Goal: Task Accomplishment & Management: Use online tool/utility

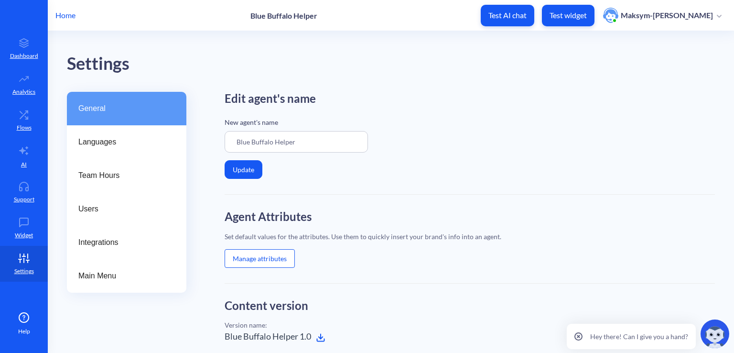
click at [247, 258] on button "Manage attributes" at bounding box center [260, 258] width 70 height 19
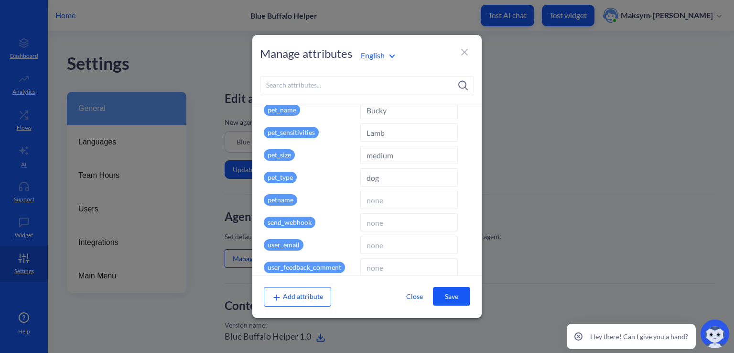
scroll to position [371, 0]
click at [286, 193] on div "petname" at bounding box center [310, 199] width 93 height 18
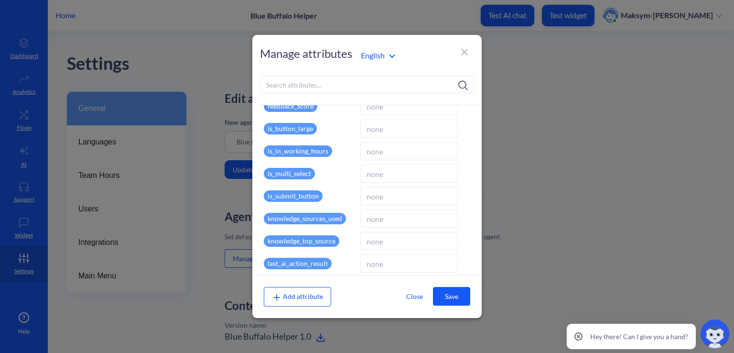
scroll to position [0, 0]
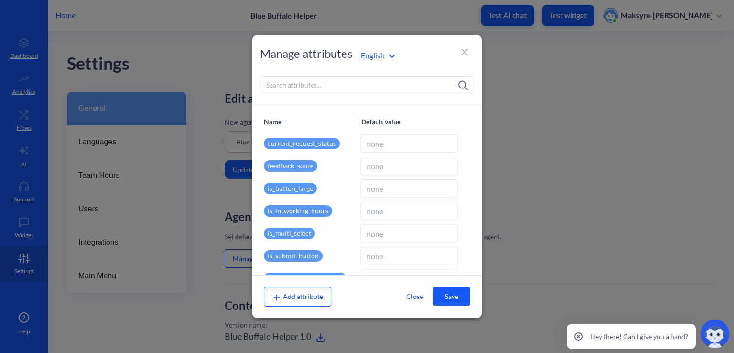
click at [413, 296] on button "Close" at bounding box center [414, 296] width 37 height 18
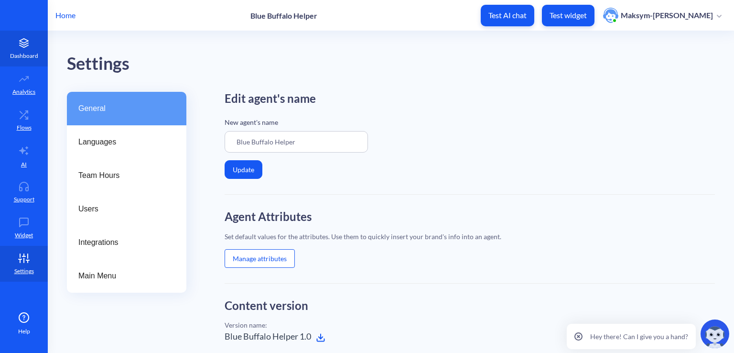
click at [32, 53] on p "Dashboard" at bounding box center [24, 56] width 28 height 9
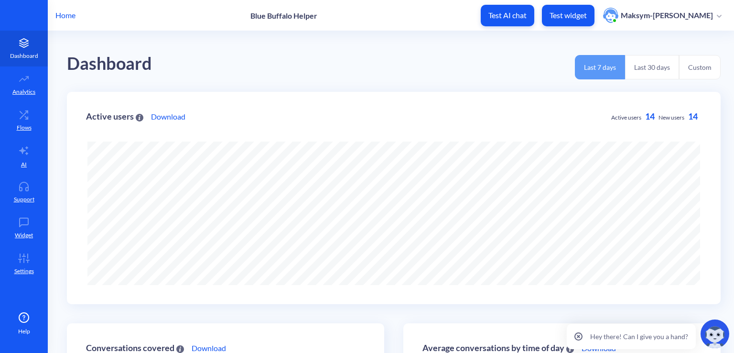
scroll to position [352, 734]
click at [19, 75] on icon at bounding box center [23, 79] width 19 height 10
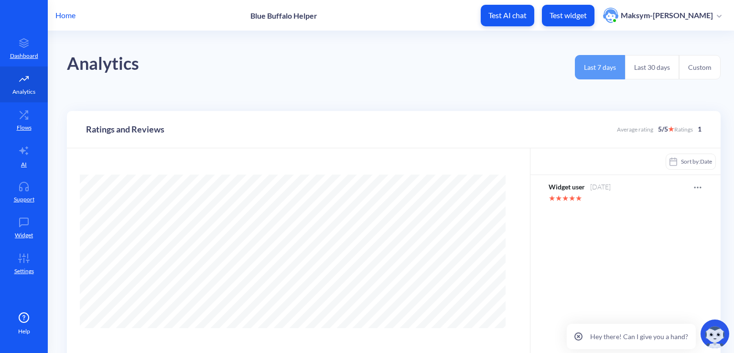
scroll to position [352, 734]
click at [21, 107] on link "Flows" at bounding box center [24, 120] width 48 height 36
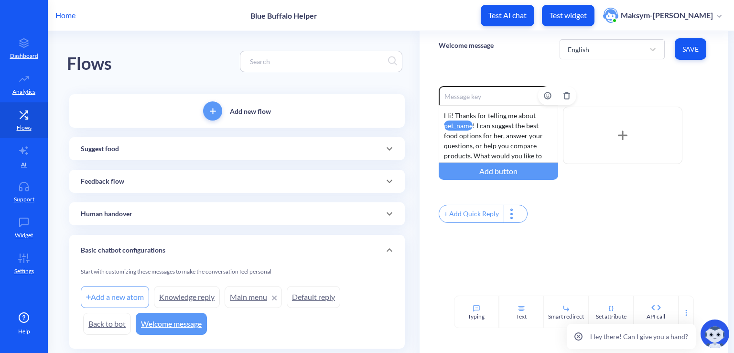
scroll to position [8, 0]
click at [467, 151] on div "Hi! Thanks for telling me about pet_name ! I can suggest the best food options …" at bounding box center [498, 133] width 119 height 57
click at [466, 154] on div "Hi! Thanks for telling me about pet_name ! I can suggest the best food options …" at bounding box center [498, 133] width 119 height 57
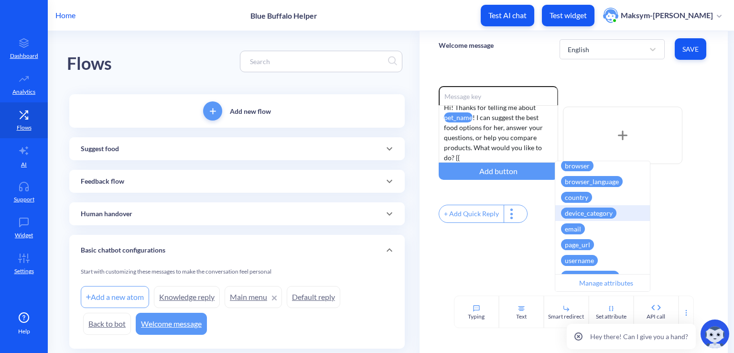
scroll to position [550, 0]
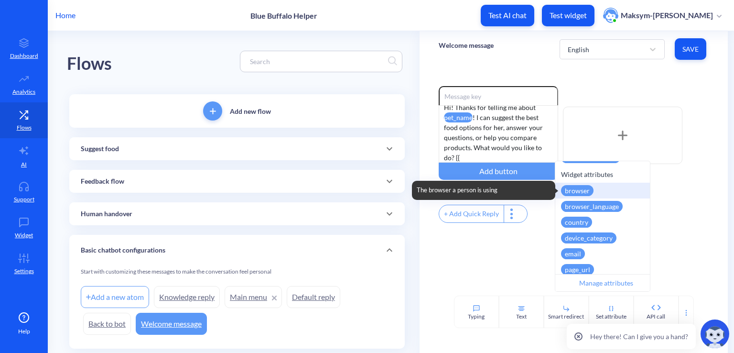
click at [568, 188] on div "browser" at bounding box center [577, 190] width 32 height 11
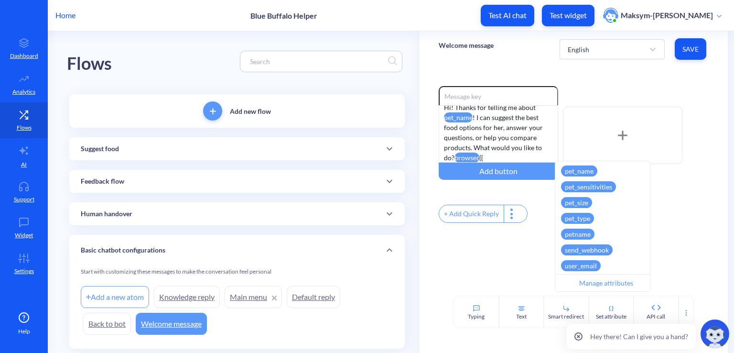
scroll to position [585, 0]
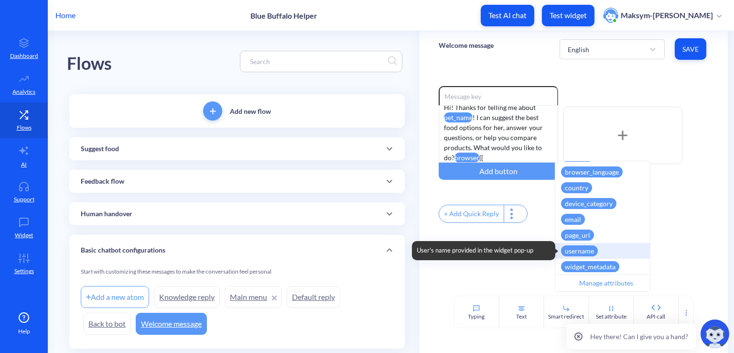
click at [578, 250] on div "username" at bounding box center [579, 250] width 37 height 11
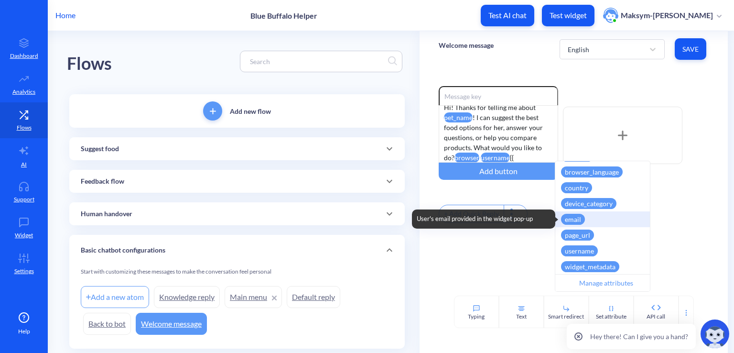
click at [573, 220] on div "email" at bounding box center [573, 219] width 24 height 11
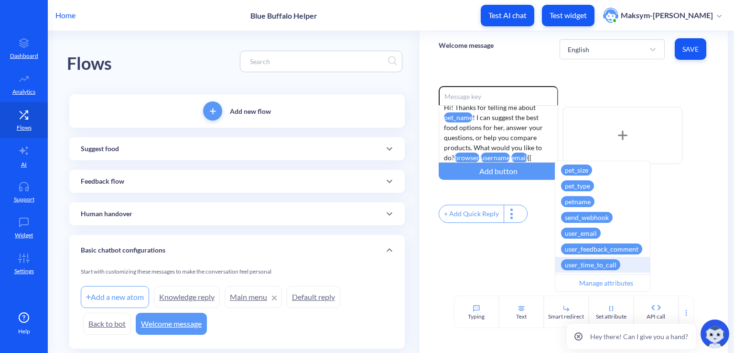
scroll to position [441, 0]
click at [590, 236] on div "user_email" at bounding box center [581, 234] width 40 height 11
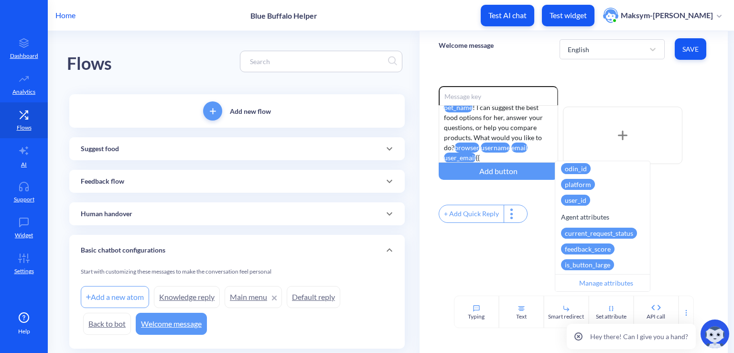
scroll to position [95, 0]
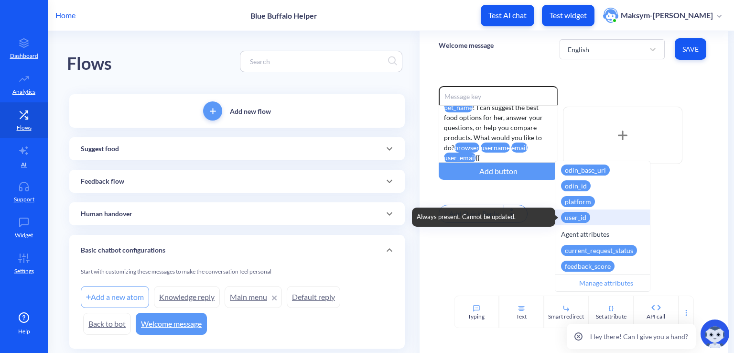
click at [585, 218] on div "user_id" at bounding box center [575, 217] width 29 height 11
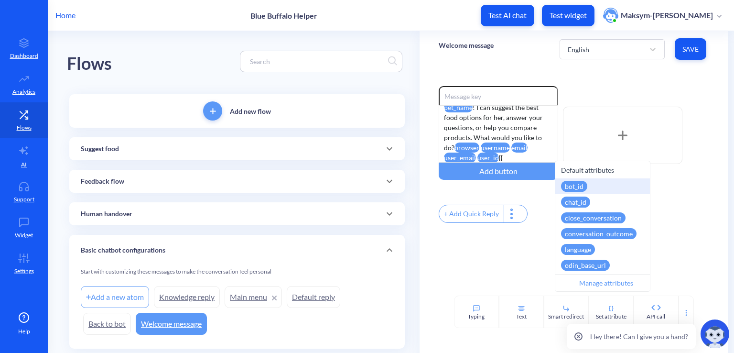
click at [571, 180] on div "bot_id Always present. Cannot be updated." at bounding box center [602, 186] width 95 height 16
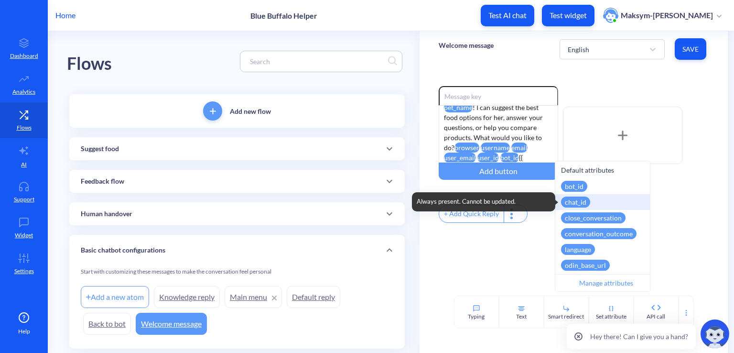
click at [579, 203] on div "chat_id" at bounding box center [575, 201] width 29 height 11
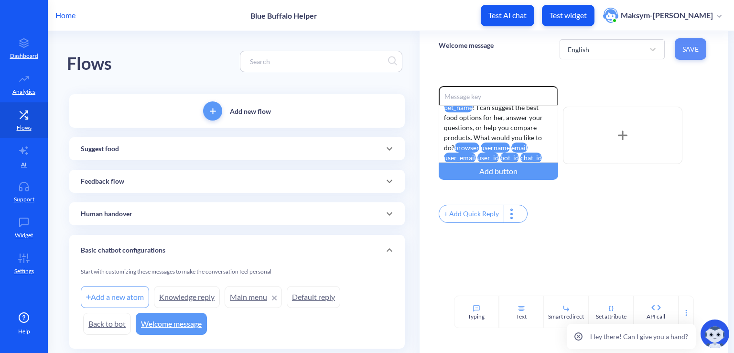
click at [687, 54] on button "Save" at bounding box center [691, 48] width 32 height 21
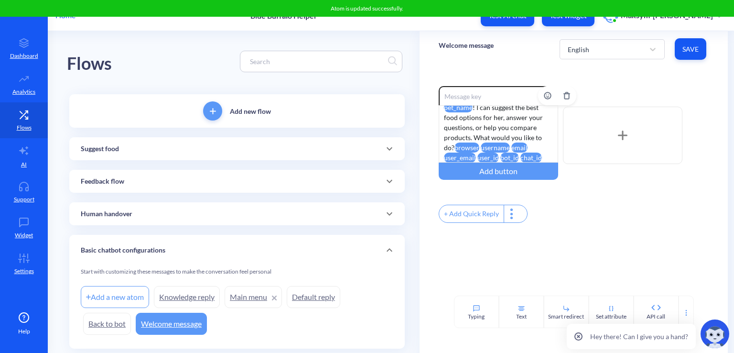
click at [535, 152] on attr "chat_id" at bounding box center [530, 157] width 21 height 10
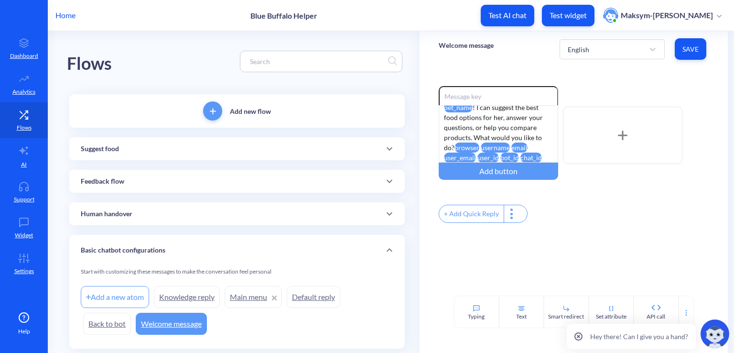
click at [682, 49] on span "Save" at bounding box center [690, 49] width 16 height 10
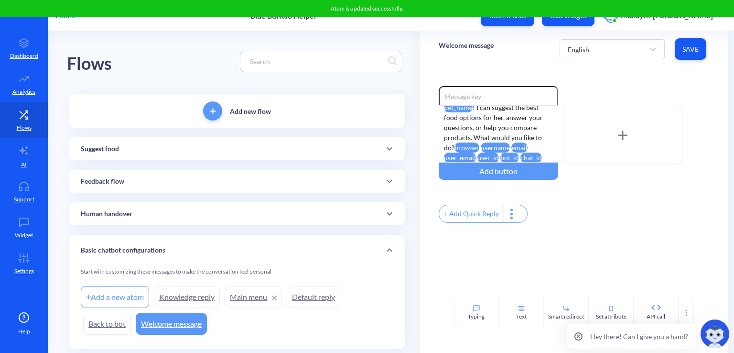
click at [673, 119] on div at bounding box center [622, 135] width 119 height 57
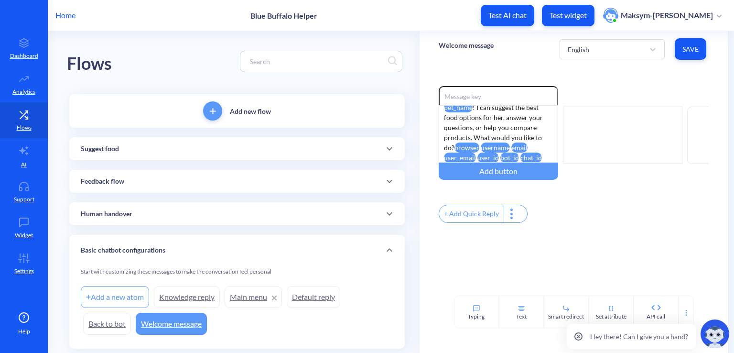
click at [185, 150] on div "Suggest food" at bounding box center [237, 149] width 312 height 10
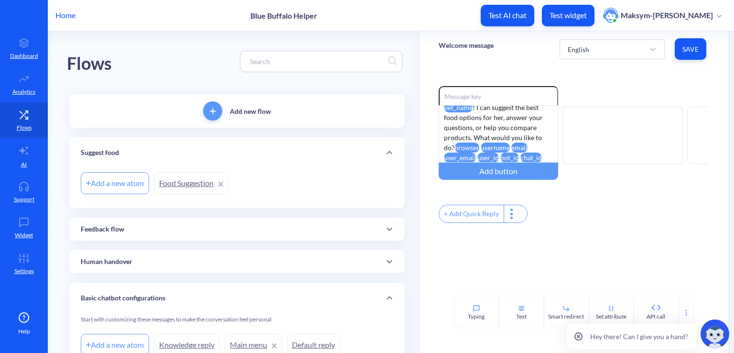
click at [185, 150] on div "Suggest food" at bounding box center [237, 153] width 312 height 10
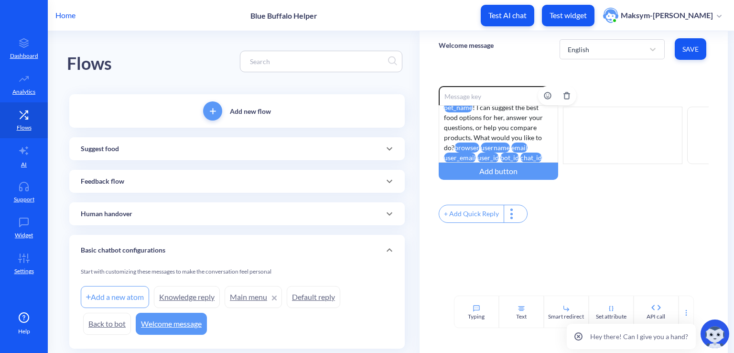
click at [451, 147] on div "Hi! Thanks for telling me about pet_name ! I can suggest the best food options …" at bounding box center [498, 133] width 119 height 57
click at [506, 145] on div "Hi! Thanks for telling me about pet_name ! I can suggest the best food options …" at bounding box center [498, 133] width 119 height 57
click at [472, 159] on div "Hi! Thanks for telling me about pet_name ! I can suggest the best food options …" at bounding box center [498, 133] width 119 height 57
click at [509, 159] on attr "user_email" at bounding box center [525, 157] width 32 height 10
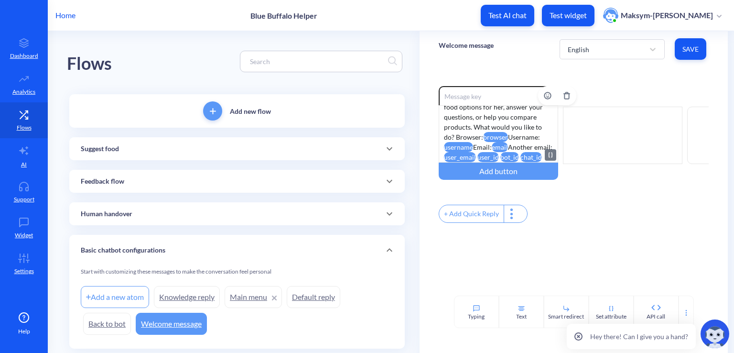
click at [476, 158] on attr "user_email" at bounding box center [460, 157] width 32 height 10
click at [524, 159] on attr "bot_id" at bounding box center [515, 157] width 19 height 10
click at [529, 149] on div "Hi! Thanks for telling me about pet_name ! I can suggest the best food options …" at bounding box center [498, 133] width 119 height 57
click at [461, 154] on div "Hi! Thanks for telling me about pet_name ! I can suggest the best food options …" at bounding box center [498, 133] width 119 height 57
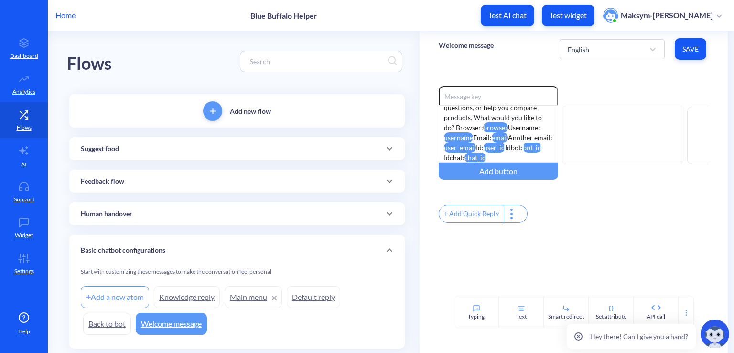
click at [686, 46] on span "Save" at bounding box center [690, 49] width 16 height 10
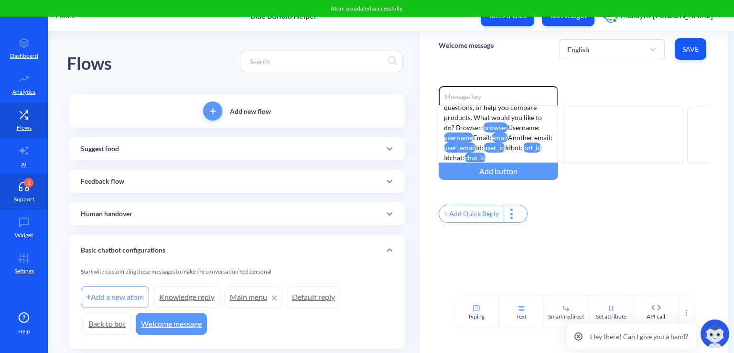
click at [11, 192] on link "1 Support" at bounding box center [24, 192] width 48 height 36
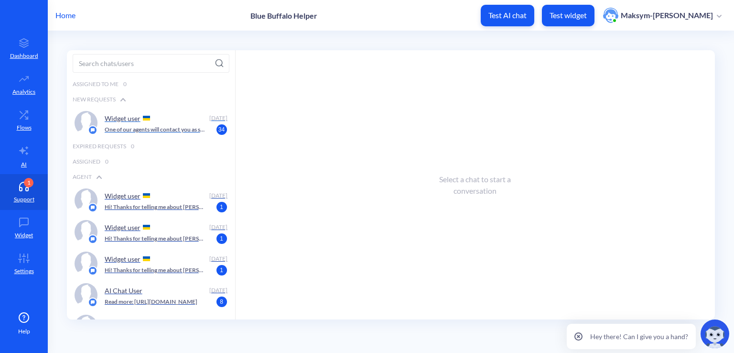
click at [106, 122] on div "Widget user" at bounding box center [155, 118] width 101 height 14
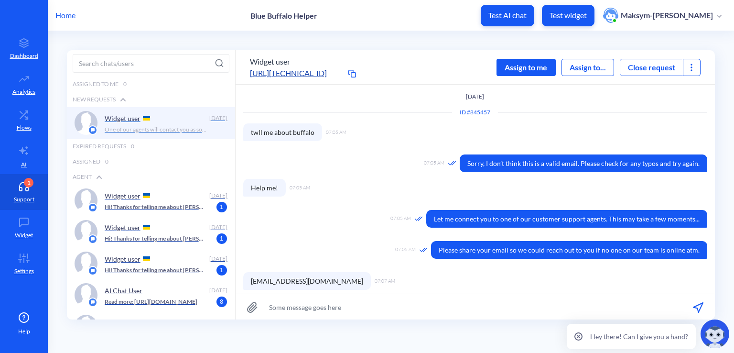
scroll to position [72, 0]
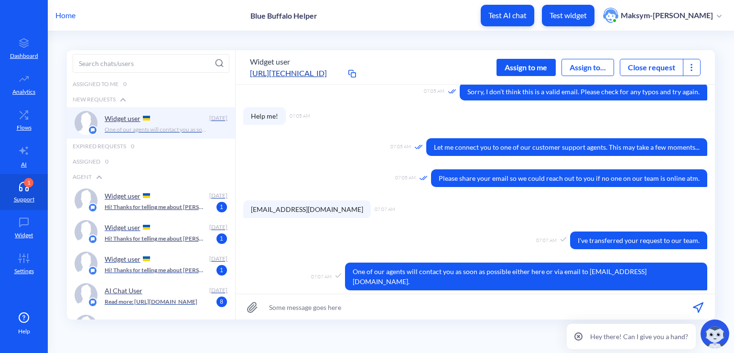
click at [677, 67] on button "Close request" at bounding box center [651, 67] width 63 height 11
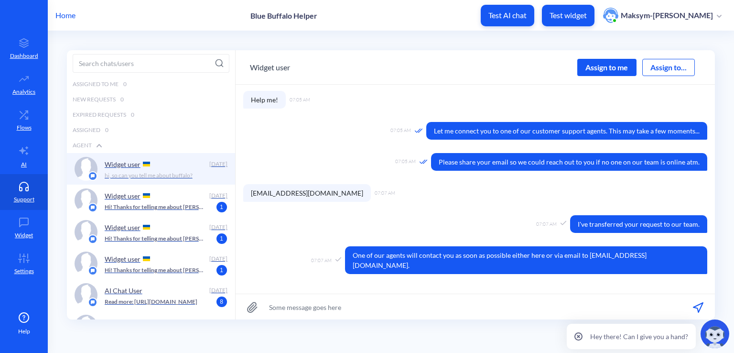
scroll to position [114, 0]
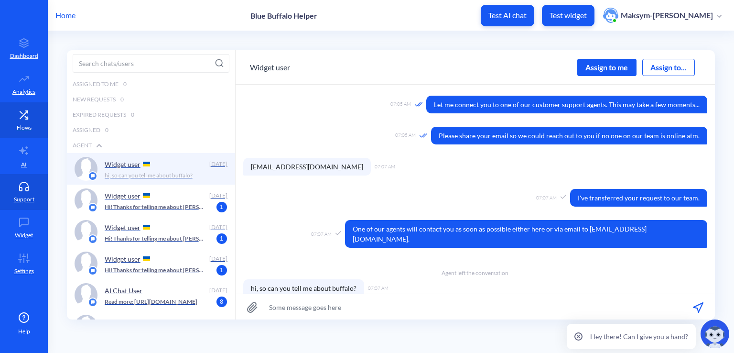
click at [23, 117] on icon at bounding box center [23, 115] width 19 height 10
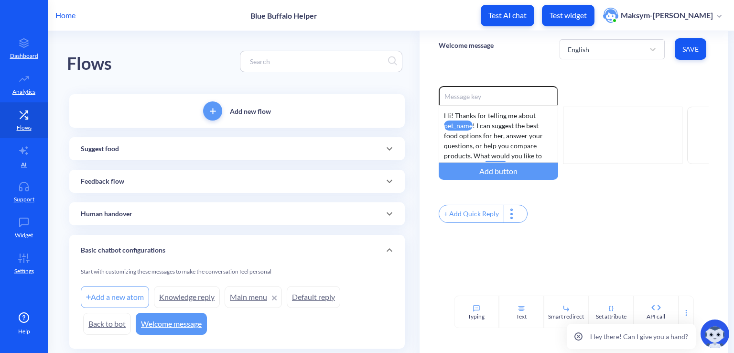
scroll to position [26, 0]
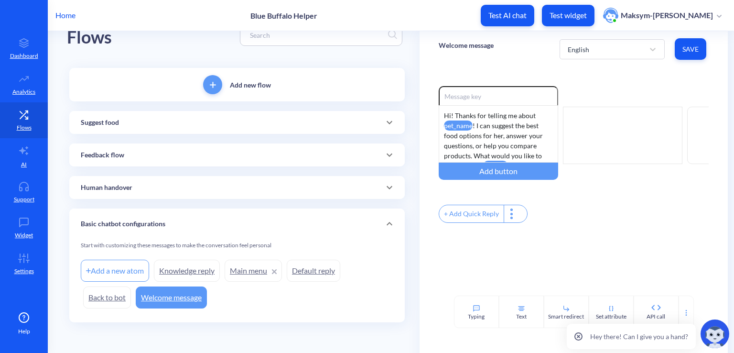
click at [193, 270] on link "Knowledge reply" at bounding box center [187, 270] width 66 height 22
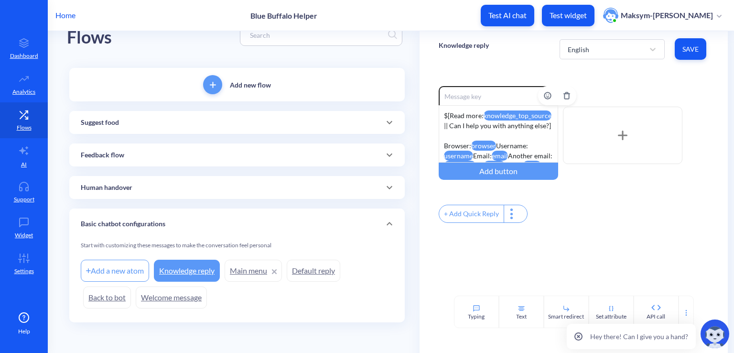
scroll to position [29, 0]
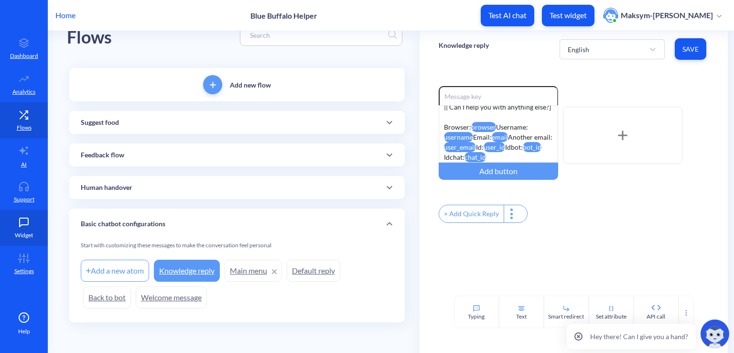
click at [20, 226] on icon at bounding box center [24, 222] width 9 height 9
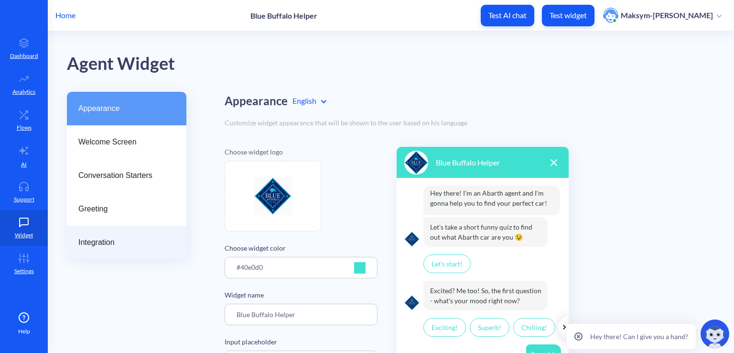
click at [80, 247] on span "Integration" at bounding box center [122, 241] width 89 height 11
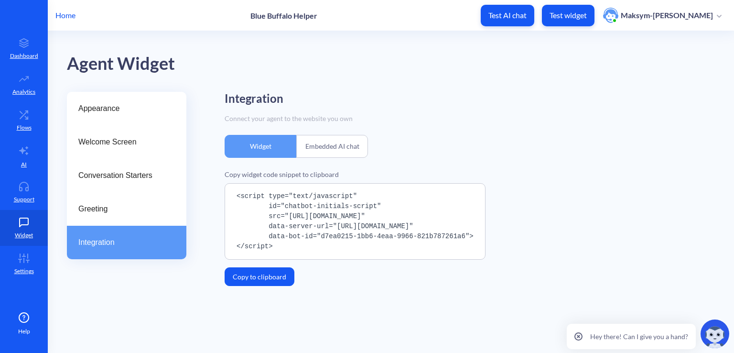
click at [320, 148] on div "Embedded AI chat" at bounding box center [332, 146] width 72 height 23
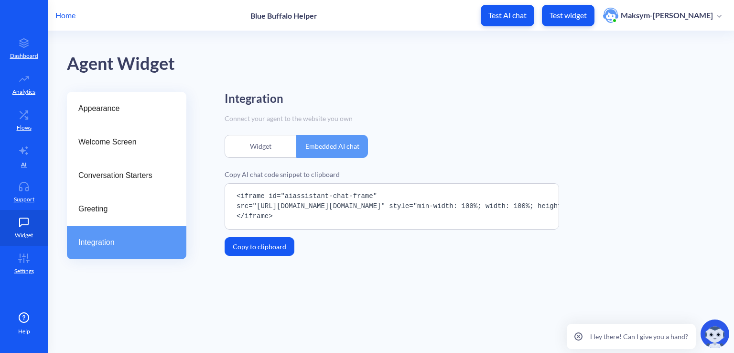
drag, startPoint x: 277, startPoint y: 216, endPoint x: 220, endPoint y: 193, distance: 61.6
click at [220, 193] on div "Appearance Welcome Screen Conversation Starters Greeting Integration Integratio…" at bounding box center [400, 183] width 667 height 183
copy pre "<iframe id="aiassistant-chat-frame" src="https://bep-embedded-ai-chat.vercel.ap…"
click at [23, 125] on p "Flows" at bounding box center [24, 127] width 15 height 9
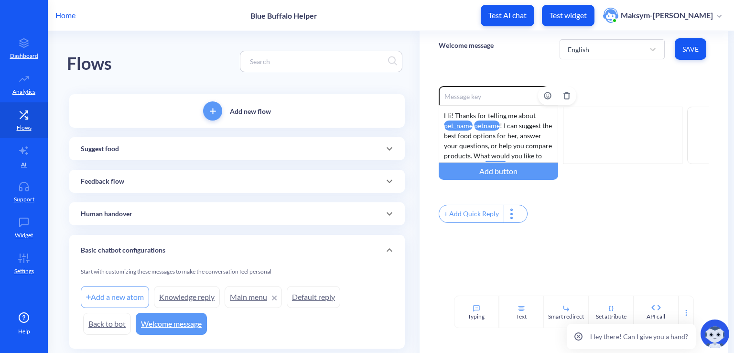
scroll to position [38, 0]
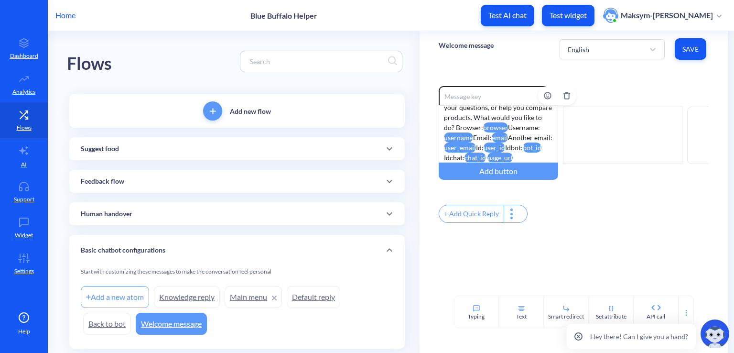
click at [535, 159] on div "Hi! Thanks for telling me about pet_name petname ! I can suggest the best food …" at bounding box center [498, 133] width 119 height 57
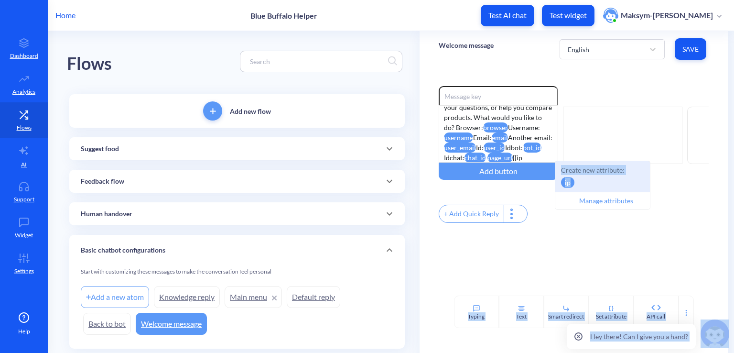
drag, startPoint x: 570, startPoint y: 182, endPoint x: 496, endPoint y: 198, distance: 75.3
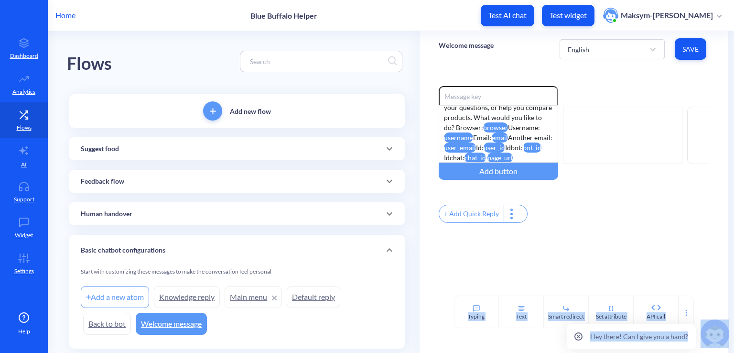
click at [496, 198] on div "Enable reactions Hi! Thanks for telling me about pet_name petname ! I can sugge…" at bounding box center [574, 155] width 270 height 139
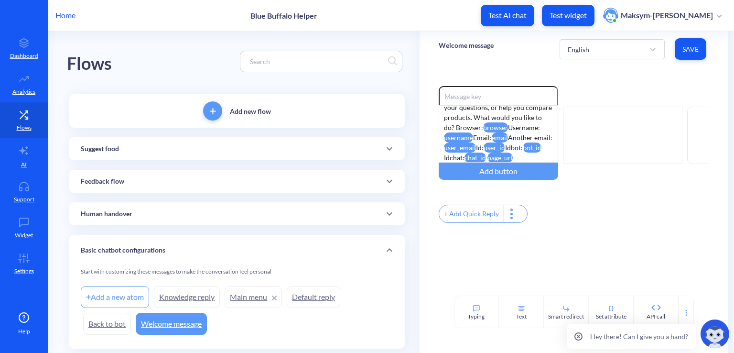
click at [558, 20] on button "Test widget" at bounding box center [568, 15] width 53 height 21
click at [519, 17] on p "Test AI chat" at bounding box center [507, 16] width 38 height 10
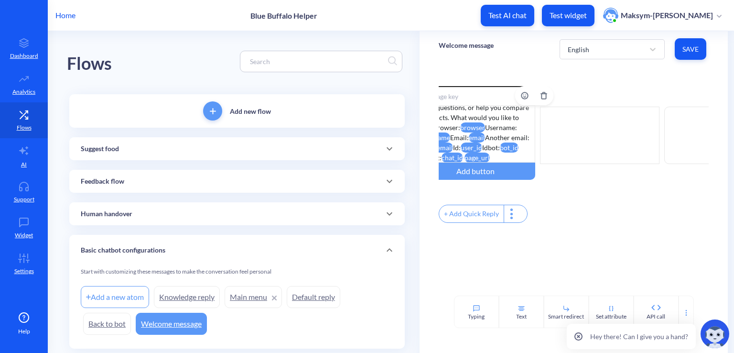
scroll to position [0, 0]
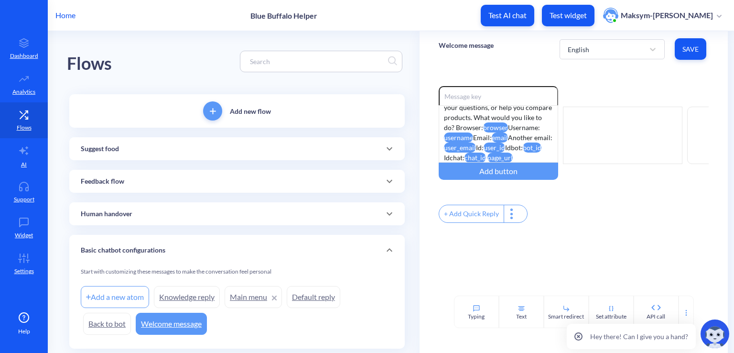
click at [168, 291] on link "Knowledge reply" at bounding box center [187, 297] width 66 height 22
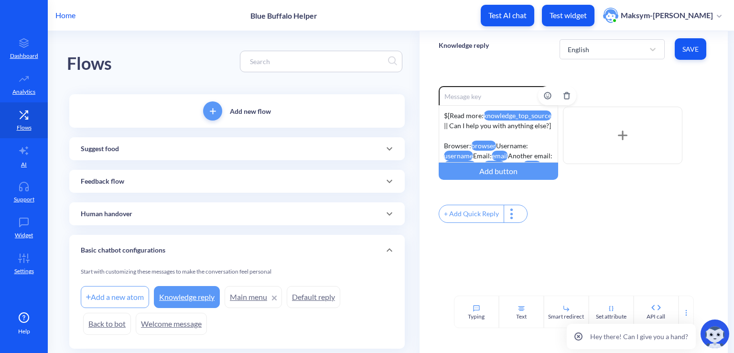
scroll to position [38, 0]
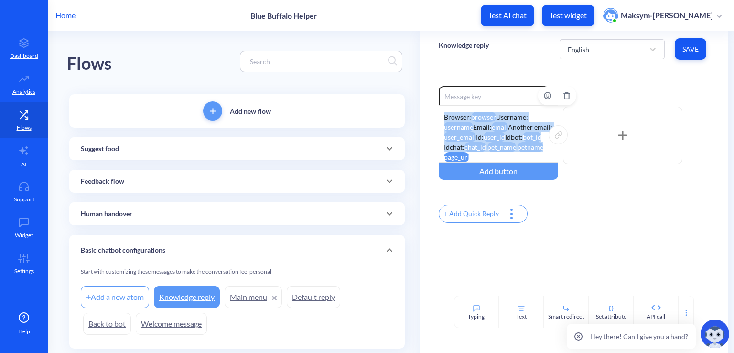
drag, startPoint x: 505, startPoint y: 158, endPoint x: 441, endPoint y: 117, distance: 75.8
click at [441, 117] on div "$[Read more: knowledge_top_source || Can I help you with anything else?] Browse…" at bounding box center [498, 133] width 119 height 57
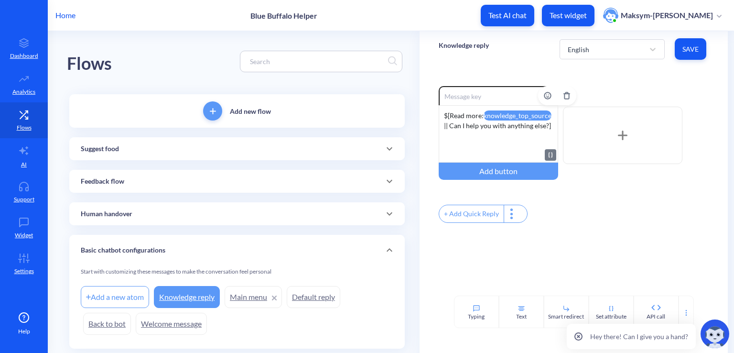
click at [688, 49] on span "Save" at bounding box center [690, 49] width 16 height 10
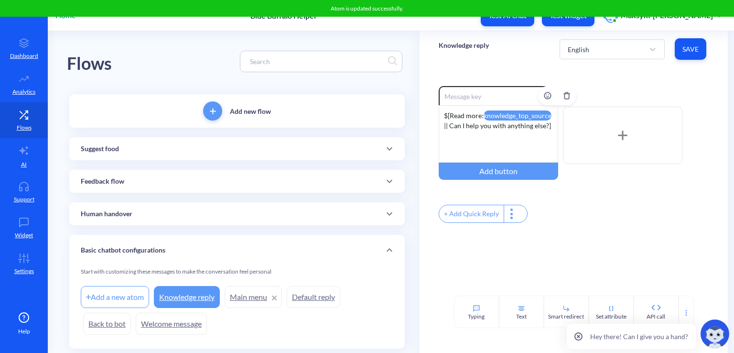
click at [159, 322] on link "Welcome message" at bounding box center [171, 323] width 71 height 22
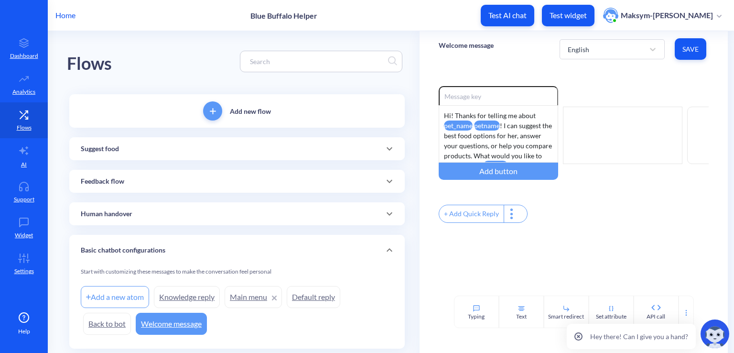
click at [197, 292] on link "Knowledge reply" at bounding box center [187, 297] width 66 height 22
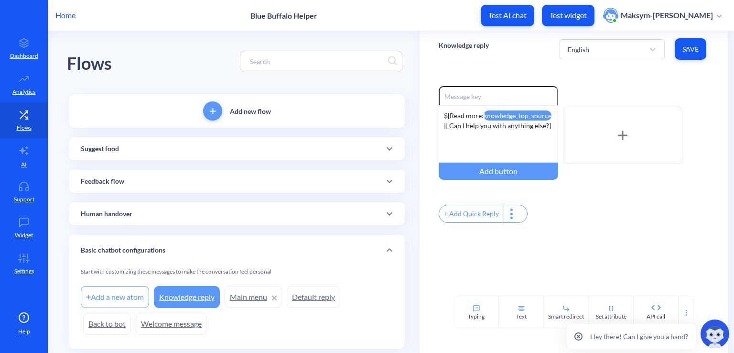
click at [250, 302] on link "Main menu" at bounding box center [253, 297] width 57 height 22
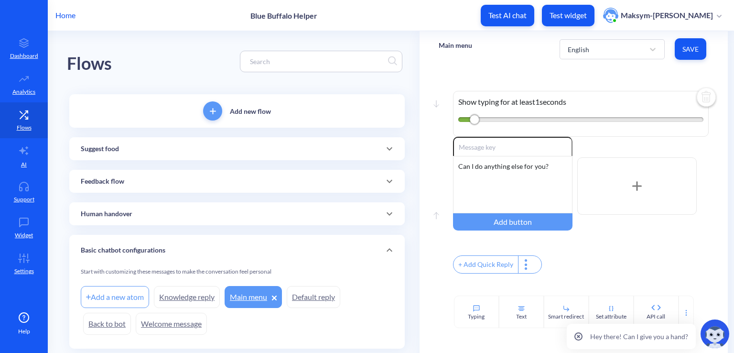
click at [175, 293] on link "Knowledge reply" at bounding box center [187, 297] width 66 height 22
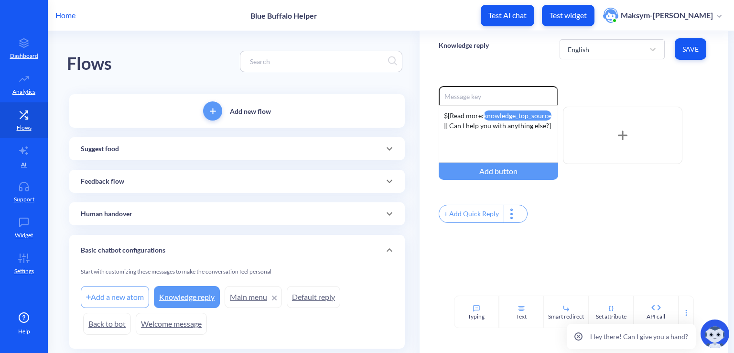
click at [96, 330] on link "Back to bot" at bounding box center [107, 323] width 48 height 22
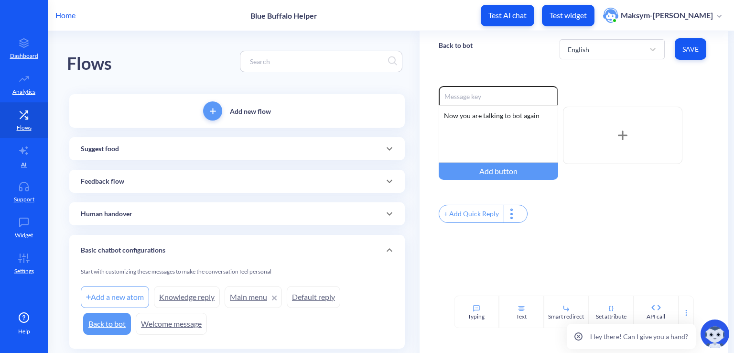
click at [312, 302] on link "Default reply" at bounding box center [314, 297] width 54 height 22
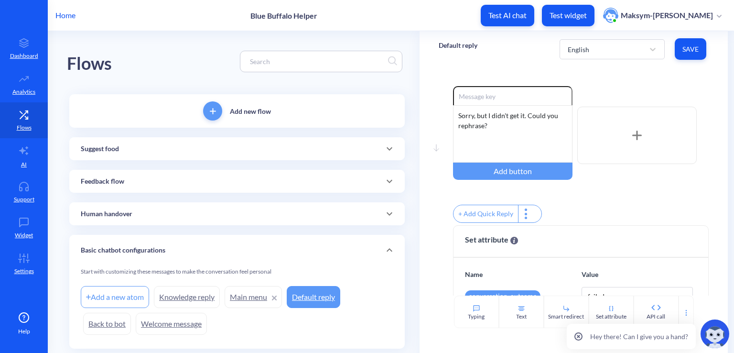
click at [168, 322] on link "Welcome message" at bounding box center [171, 323] width 71 height 22
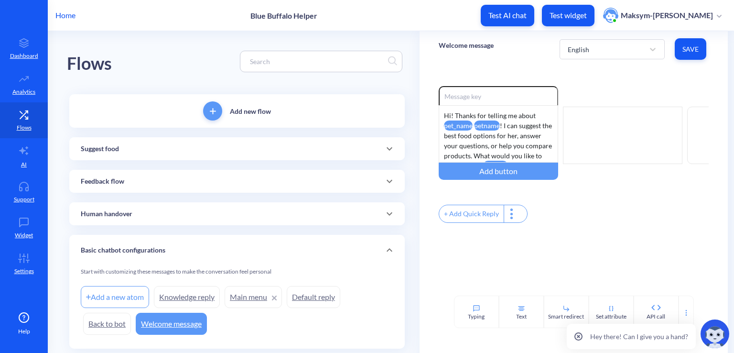
click at [515, 20] on button "Test AI chat" at bounding box center [508, 15] width 54 height 21
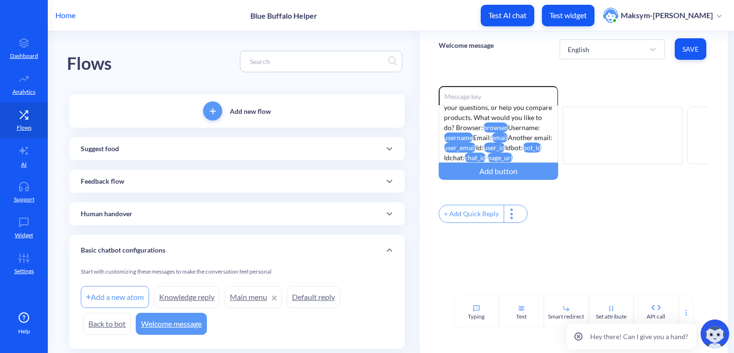
click at [183, 299] on link "Knowledge reply" at bounding box center [187, 297] width 66 height 22
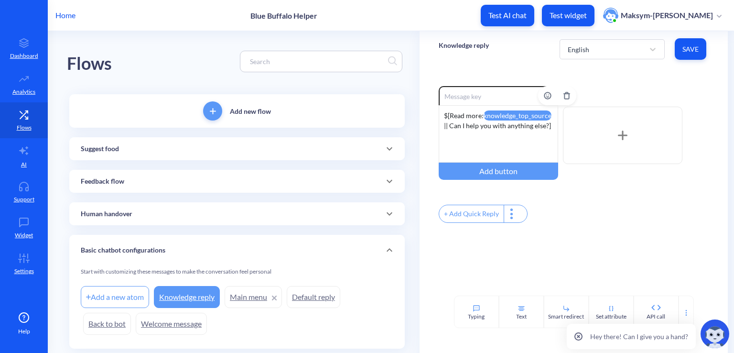
click at [466, 142] on div "$[Read more: knowledge_top_source || Can I help you with anything else?]" at bounding box center [498, 133] width 119 height 57
click at [517, 137] on div "$[Read more: knowledge_top_source || Can I help you with anything else?]" at bounding box center [498, 133] width 119 height 57
click at [167, 320] on link "Welcome message" at bounding box center [171, 323] width 71 height 22
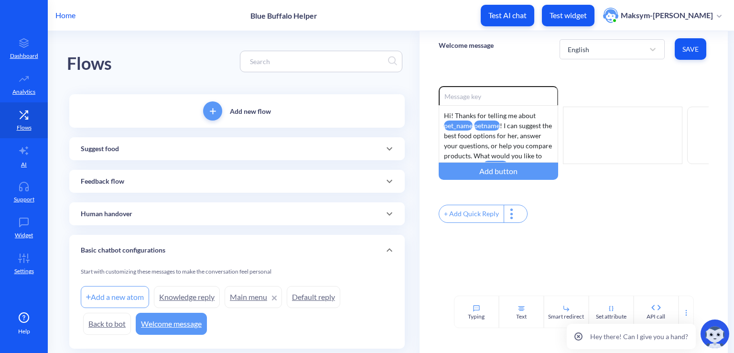
scroll to position [26, 0]
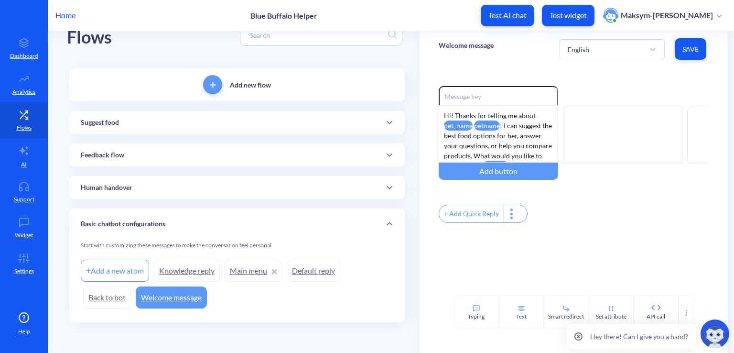
click at [166, 269] on link "Knowledge reply" at bounding box center [187, 270] width 66 height 22
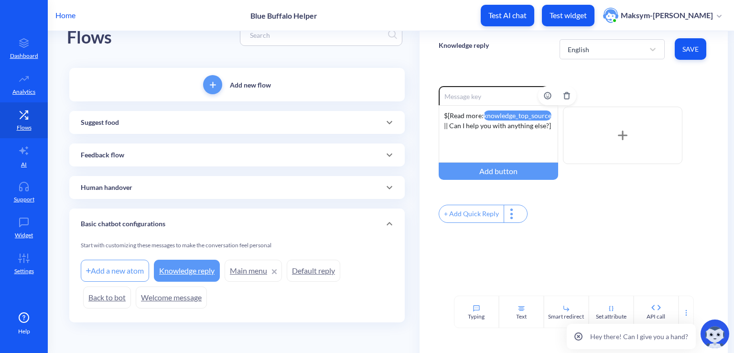
click at [520, 145] on div "$[Read more: knowledge_top_source || Can I help you with anything else?]" at bounding box center [498, 133] width 119 height 57
click at [679, 54] on button "Save" at bounding box center [691, 48] width 32 height 21
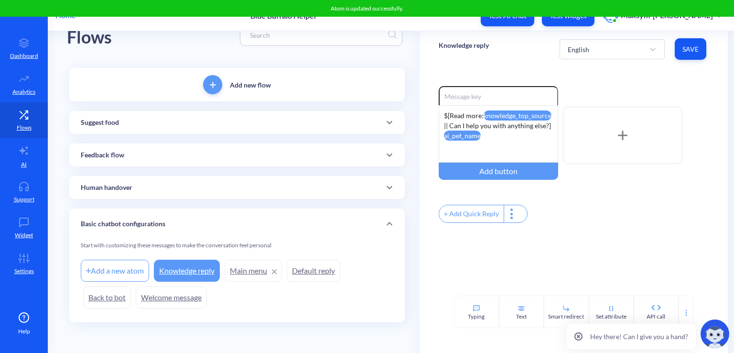
click at [518, 21] on button "Test AI chat" at bounding box center [508, 15] width 54 height 21
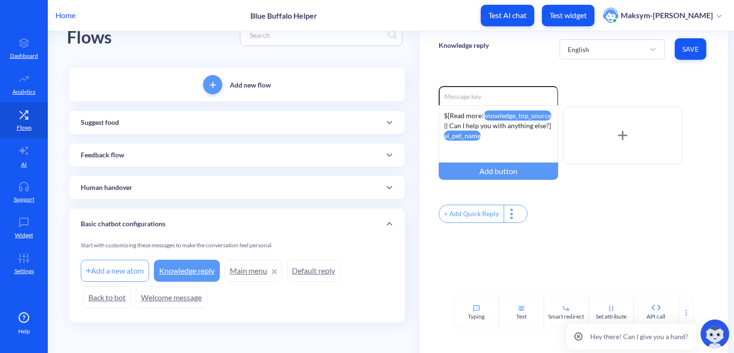
click at [180, 294] on link "Welcome message" at bounding box center [171, 297] width 71 height 22
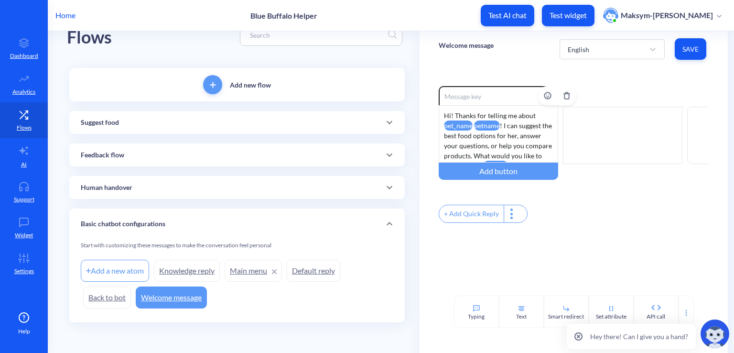
scroll to position [38, 0]
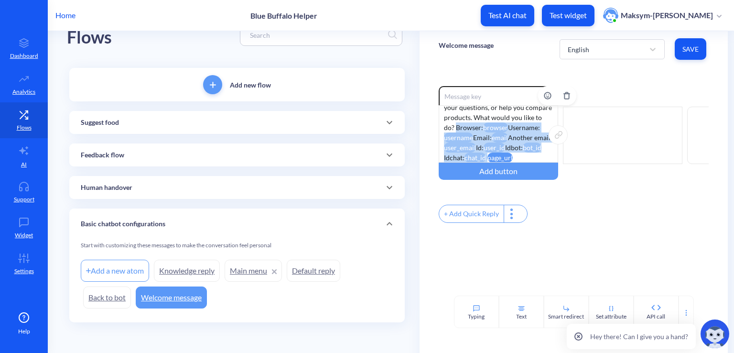
drag, startPoint x: 532, startPoint y: 156, endPoint x: 455, endPoint y: 128, distance: 81.9
click at [455, 128] on div "Hi! Thanks for telling me about pet_name petname ! I can suggest the best food …" at bounding box center [498, 133] width 119 height 57
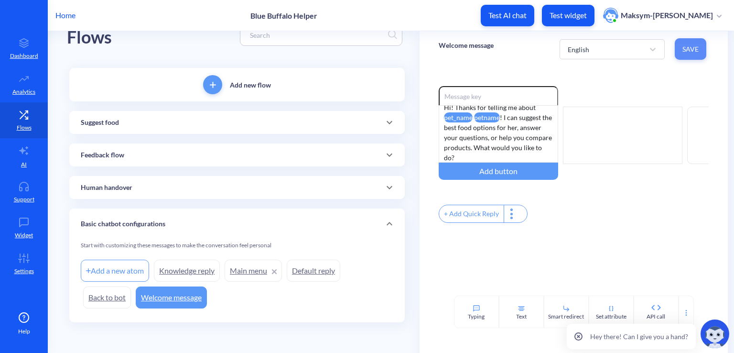
click at [682, 53] on span "Save" at bounding box center [690, 49] width 16 height 10
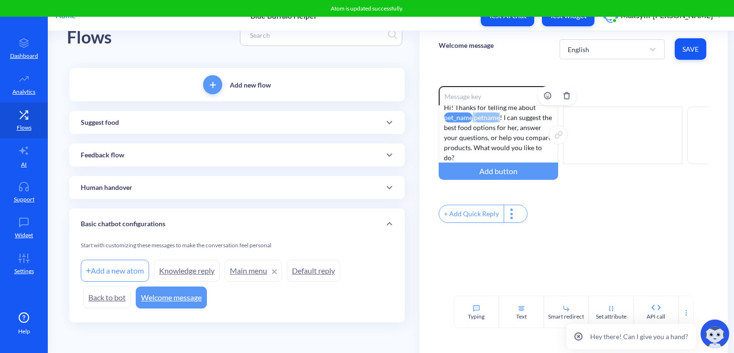
drag, startPoint x: 497, startPoint y: 119, endPoint x: 470, endPoint y: 119, distance: 26.8
click at [470, 119] on div "Hi! Thanks for telling me about pet_name petname ! I can suggest the best food …" at bounding box center [498, 133] width 119 height 57
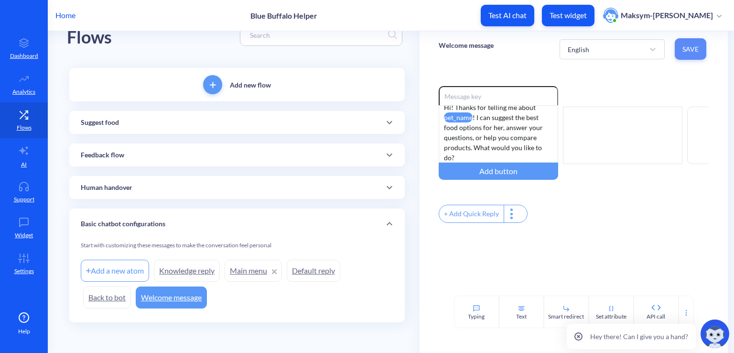
click at [683, 54] on button "Save" at bounding box center [691, 48] width 32 height 21
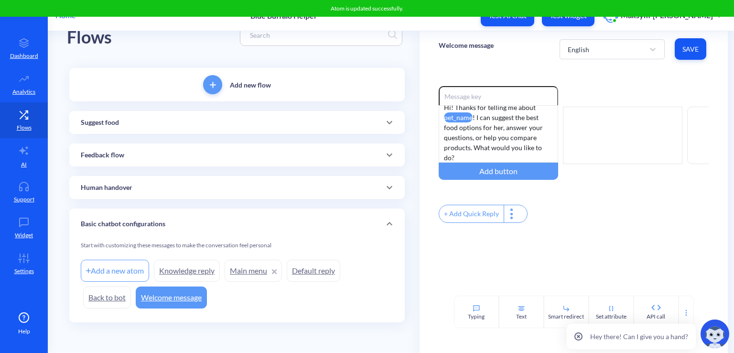
click at [182, 277] on link "Knowledge reply" at bounding box center [187, 270] width 66 height 22
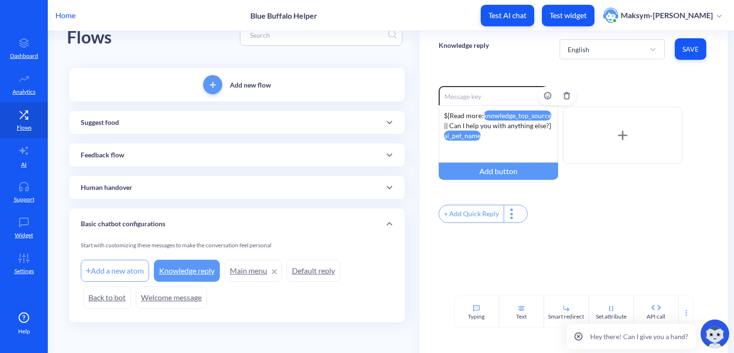
click at [501, 147] on div "$[Read more: knowledge_top_source || Can I help you with anything else?] ai_pet…" at bounding box center [498, 133] width 119 height 57
click at [514, 14] on p "Test AI chat" at bounding box center [507, 16] width 38 height 10
click at [572, 6] on button "Test widget" at bounding box center [568, 15] width 53 height 21
click at [510, 20] on button "Test AI chat" at bounding box center [508, 15] width 54 height 21
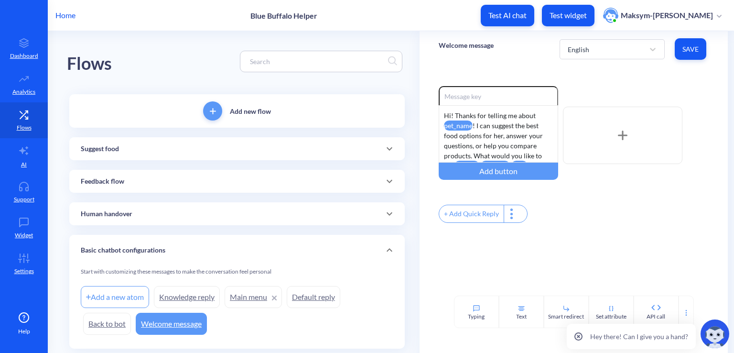
click at [516, 14] on p "Test AI chat" at bounding box center [507, 16] width 38 height 10
click at [566, 16] on p "Test widget" at bounding box center [567, 16] width 37 height 10
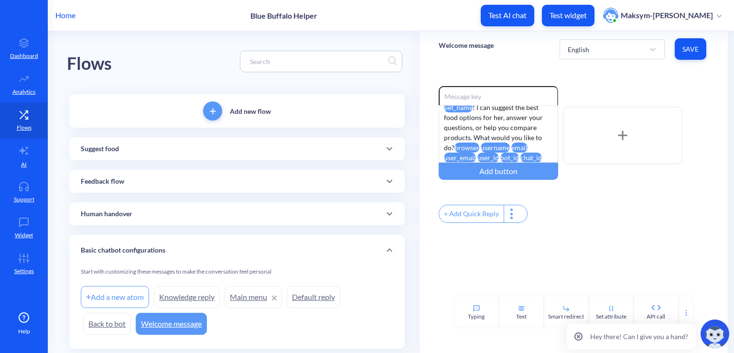
click at [183, 295] on link "Knowledge reply" at bounding box center [187, 297] width 66 height 22
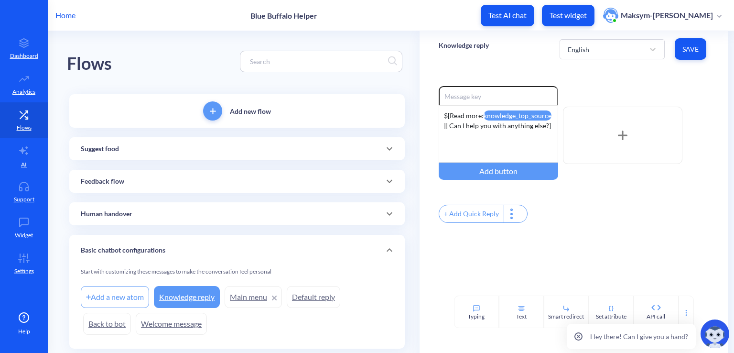
click at [173, 330] on link "Welcome message" at bounding box center [171, 323] width 71 height 22
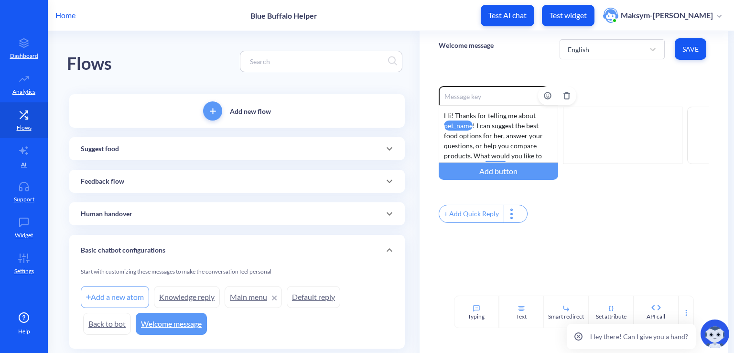
scroll to position [38, 0]
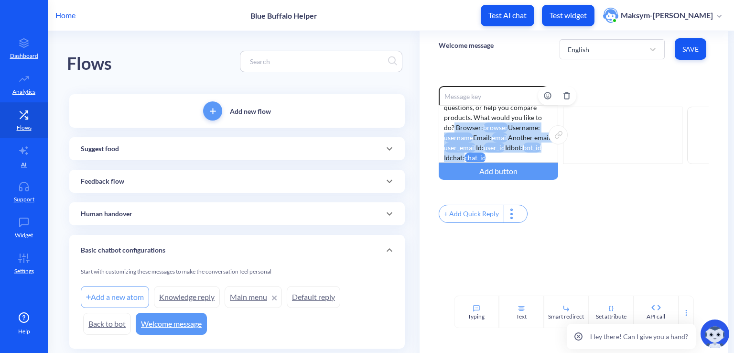
drag, startPoint x: 453, startPoint y: 127, endPoint x: 509, endPoint y: 155, distance: 62.8
click at [509, 155] on div "Hi! Thanks for telling me about pet_name ! I can suggest the best food options …" at bounding box center [498, 133] width 119 height 57
click at [516, 157] on div "Hi! Thanks for telling me about pet_name ! I can suggest the best food options …" at bounding box center [498, 133] width 119 height 57
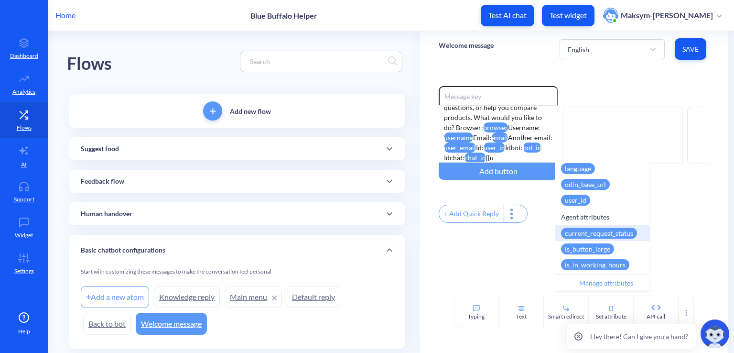
scroll to position [32, 0]
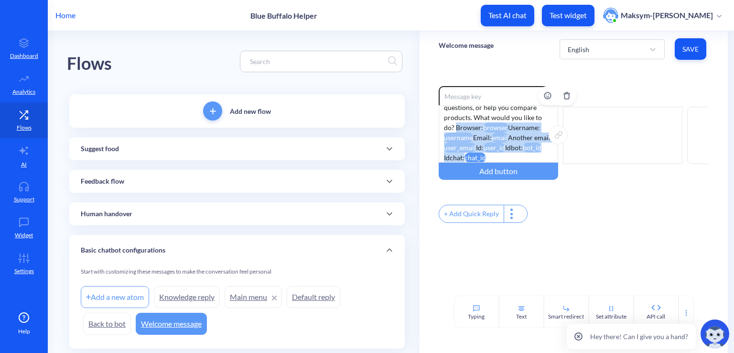
drag, startPoint x: 503, startPoint y: 158, endPoint x: 455, endPoint y: 123, distance: 59.1
click at [455, 123] on div "Hi! Thanks for telling me about pet_name ! I can suggest the best food options …" at bounding box center [498, 133] width 119 height 57
click at [175, 298] on link "Knowledge reply" at bounding box center [187, 297] width 66 height 22
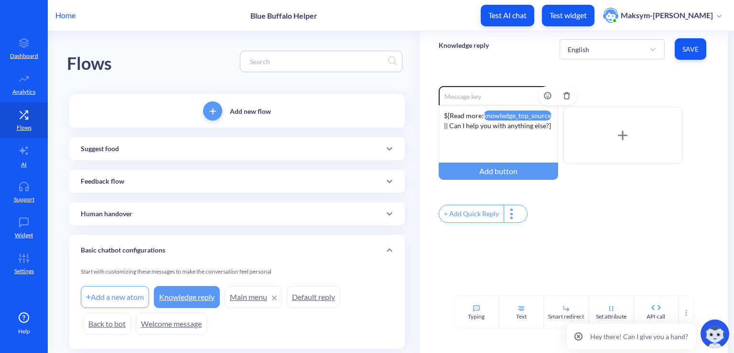
click at [518, 135] on div "$[Read more: knowledge_top_source || Can I help you with anything else?]" at bounding box center [498, 133] width 119 height 57
click at [673, 53] on div "English Save" at bounding box center [633, 49] width 149 height 26
drag, startPoint x: 682, startPoint y: 53, endPoint x: 673, endPoint y: 53, distance: 9.1
click at [673, 53] on div "English Save" at bounding box center [633, 49] width 149 height 26
click at [686, 52] on span "Save" at bounding box center [690, 49] width 16 height 10
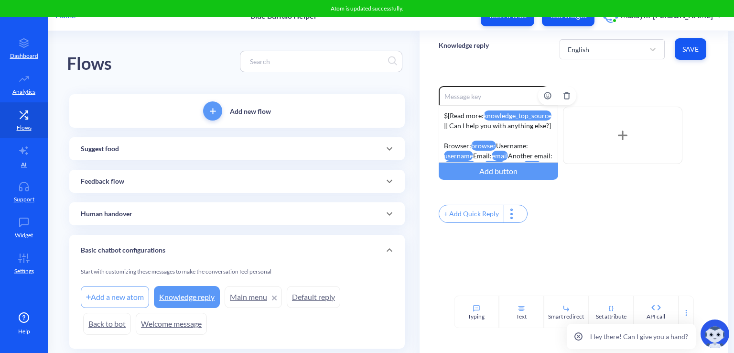
scroll to position [29, 0]
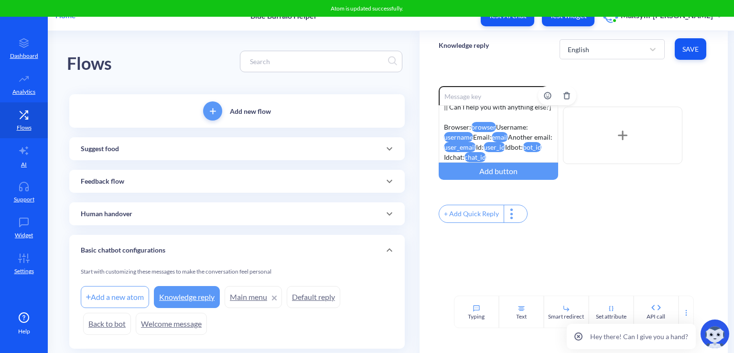
click at [510, 155] on div "$[Read more: knowledge_top_source || Can I help you with anything else?] Browse…" at bounding box center [498, 133] width 119 height 57
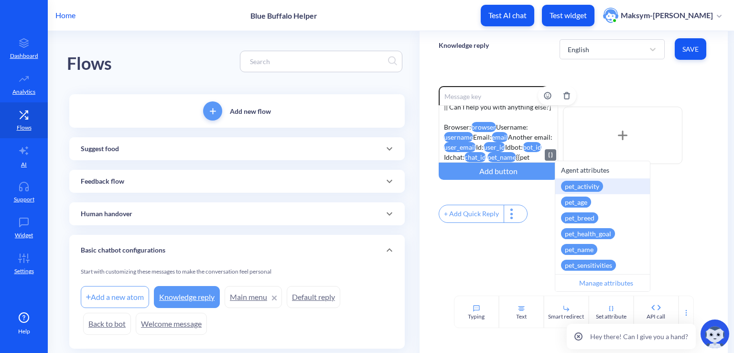
scroll to position [37, 0]
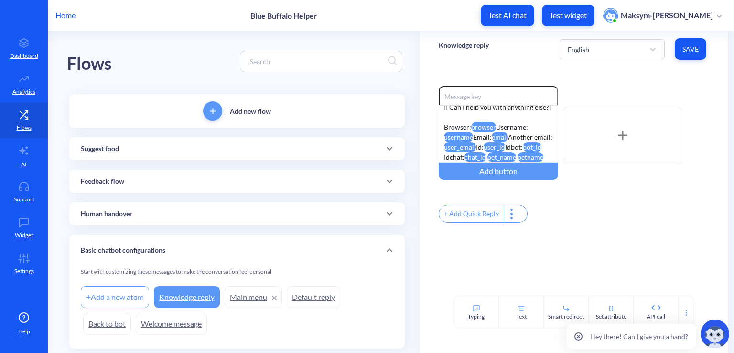
click at [687, 47] on span "Save" at bounding box center [690, 49] width 16 height 10
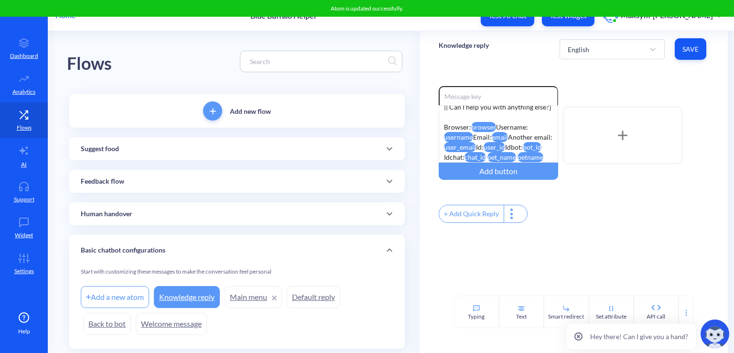
click at [172, 318] on link "Welcome message" at bounding box center [171, 323] width 71 height 22
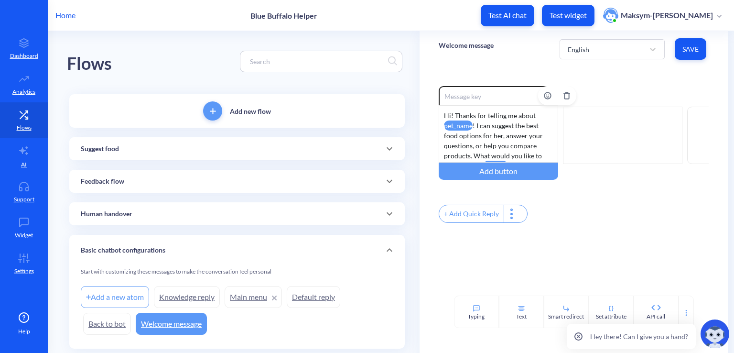
click at [470, 125] on attr "pet_name" at bounding box center [458, 125] width 29 height 10
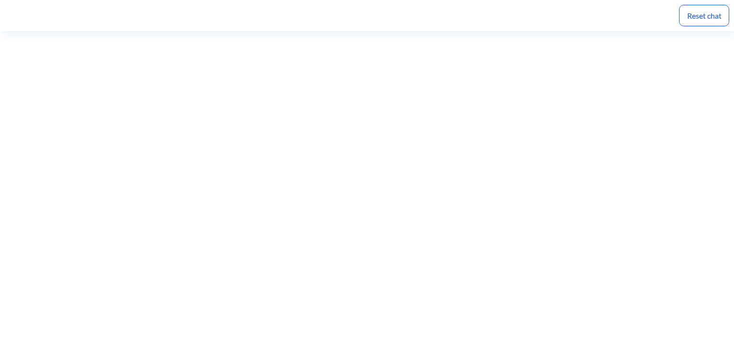
click at [688, 20] on div "Reset chat" at bounding box center [704, 15] width 50 height 21
click at [702, 18] on div "Reset chat" at bounding box center [704, 15] width 50 height 21
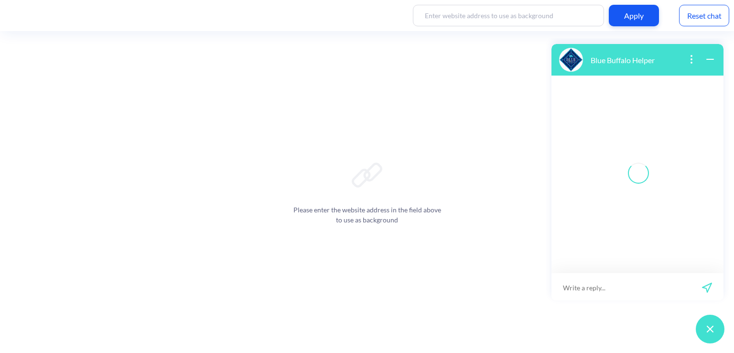
scroll to position [1, 0]
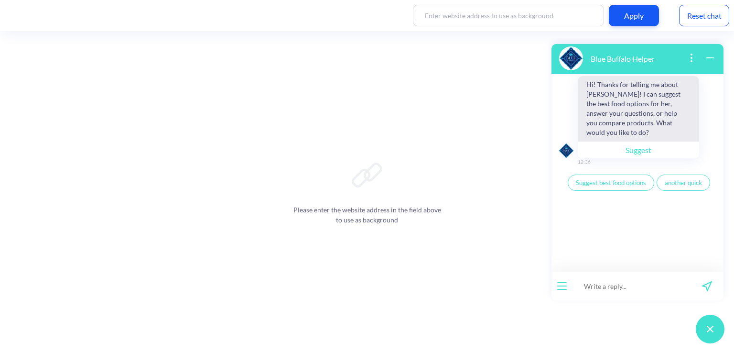
click at [696, 18] on div "Reset chat" at bounding box center [704, 15] width 50 height 21
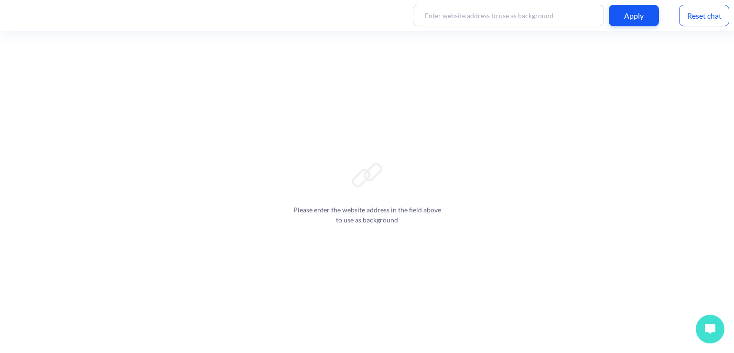
click at [703, 338] on button at bounding box center [710, 328] width 29 height 29
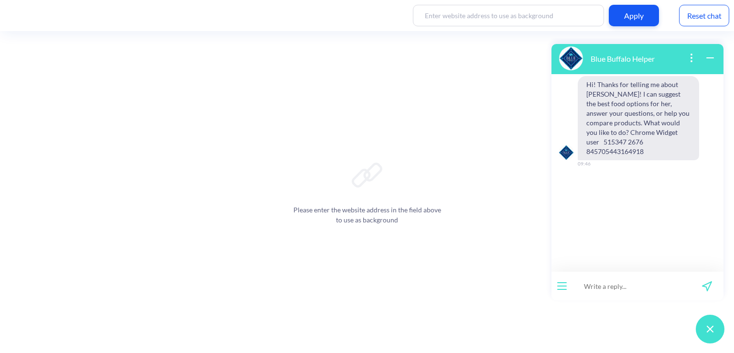
click at [657, 132] on span "Hi! Thanks for telling me about [PERSON_NAME]! I can suggest the best food opti…" at bounding box center [638, 118] width 121 height 84
click at [694, 16] on div "Reset chat" at bounding box center [704, 15] width 50 height 21
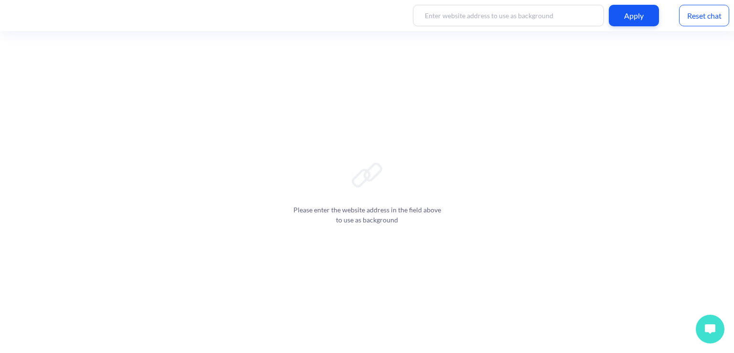
click at [704, 330] on button at bounding box center [710, 328] width 29 height 29
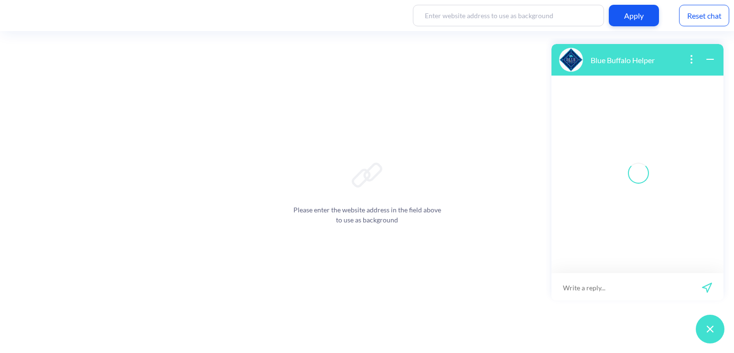
scroll to position [1, 0]
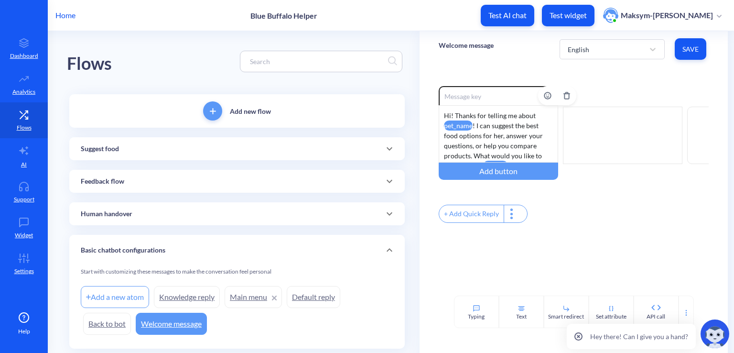
click at [469, 129] on attr "pet_name" at bounding box center [458, 125] width 29 height 10
click at [472, 125] on div "Hi! Thanks for telling me about pet_name ! I can suggest the best food options …" at bounding box center [498, 133] width 119 height 57
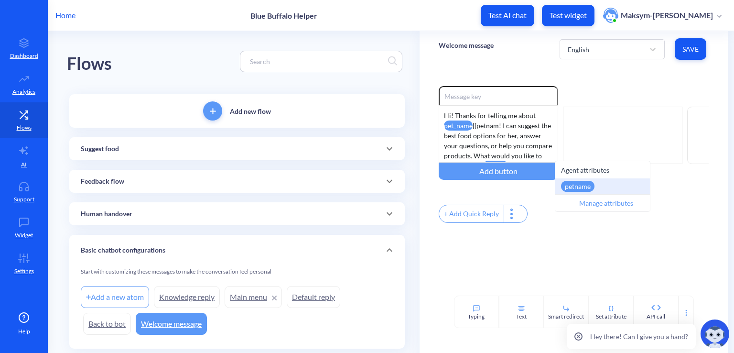
click at [578, 189] on div "petname" at bounding box center [577, 186] width 33 height 11
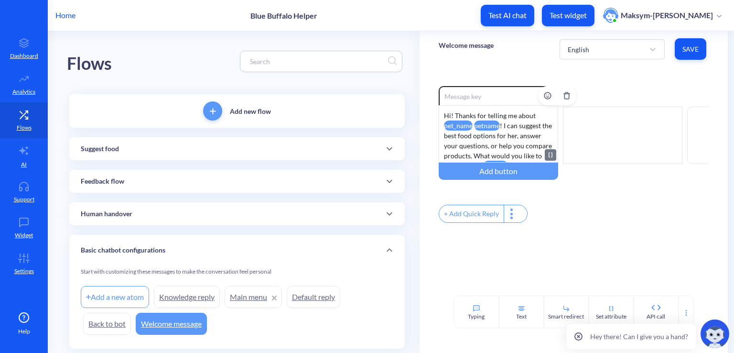
scroll to position [38, 0]
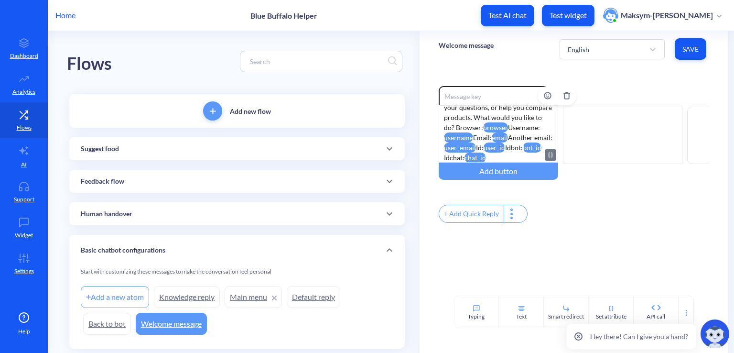
click at [511, 159] on div "Hi! Thanks for telling me about pet_name petname ! I can suggest the best food …" at bounding box center [498, 133] width 119 height 57
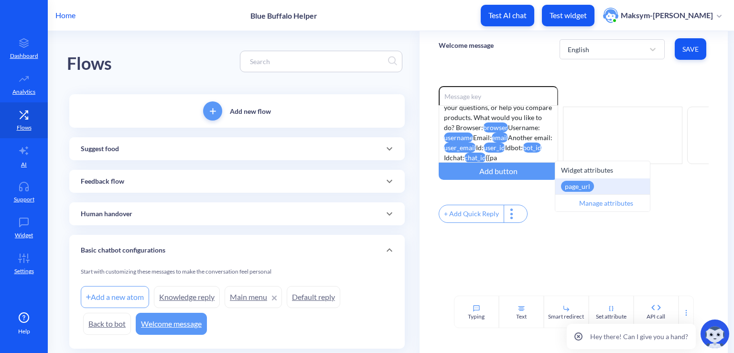
click at [585, 185] on div "page_url" at bounding box center [577, 186] width 33 height 11
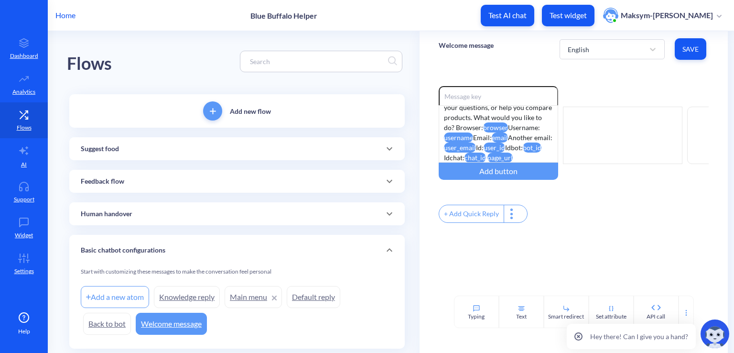
click at [694, 43] on button "Save" at bounding box center [691, 48] width 32 height 21
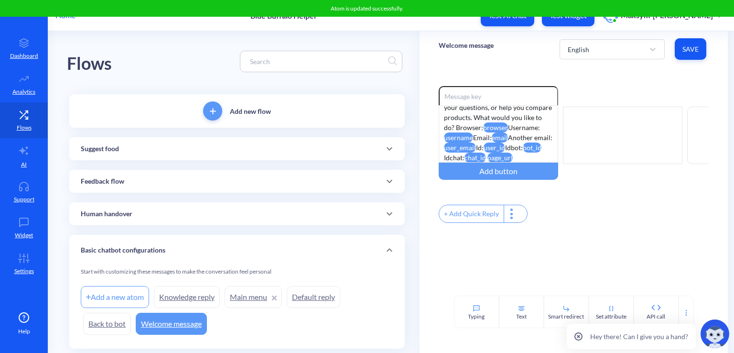
click at [172, 296] on link "Knowledge reply" at bounding box center [187, 297] width 66 height 22
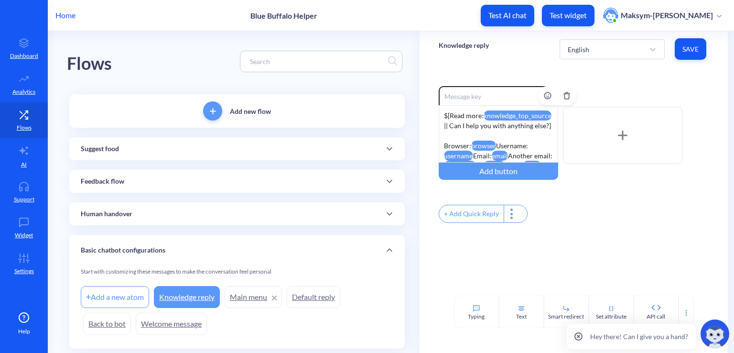
scroll to position [38, 0]
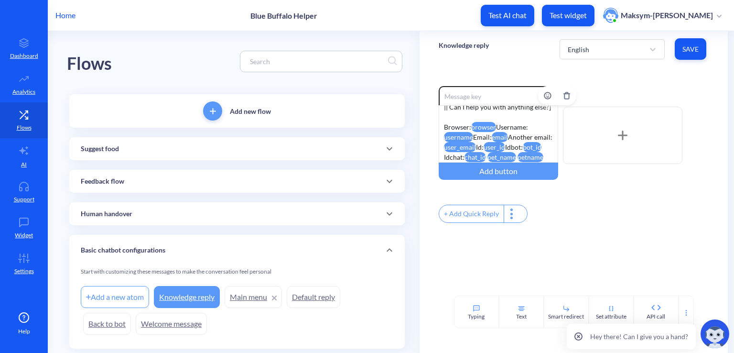
click at [495, 152] on div "$[Read more: knowledge_top_source || Can I help you with anything else?] Browse…" at bounding box center [498, 133] width 119 height 57
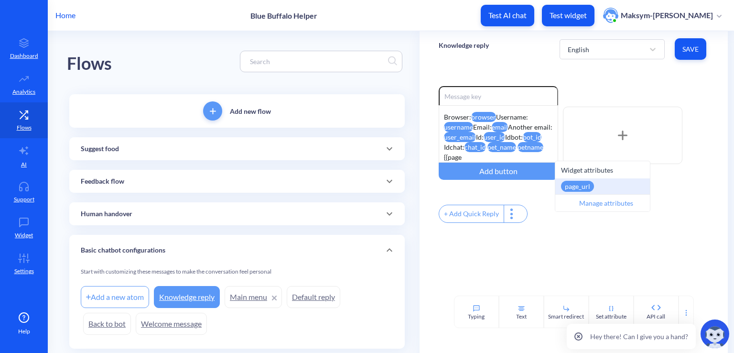
click at [564, 186] on div "page_url" at bounding box center [577, 186] width 33 height 11
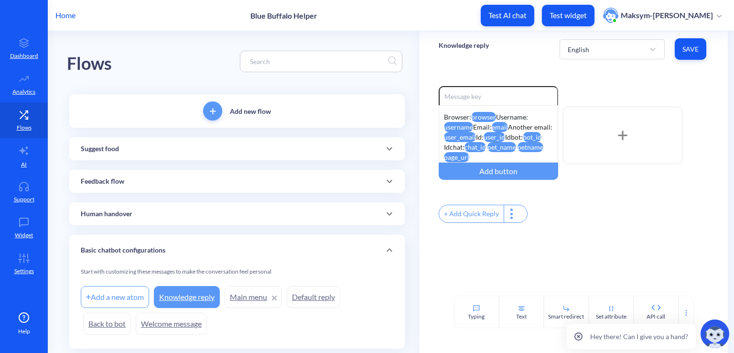
click at [682, 48] on span "Save" at bounding box center [690, 49] width 16 height 10
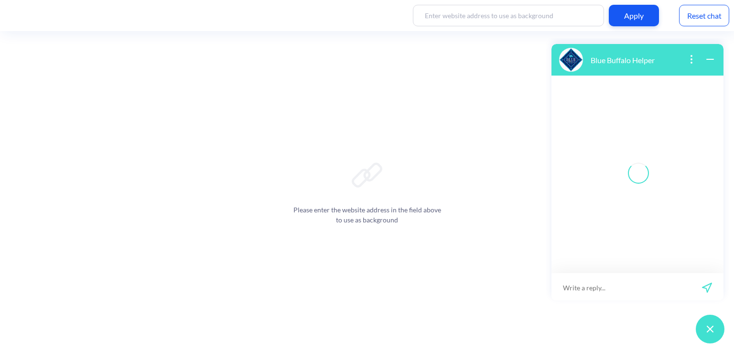
scroll to position [1, 0]
click at [683, 21] on div "Reset chat" at bounding box center [704, 15] width 50 height 21
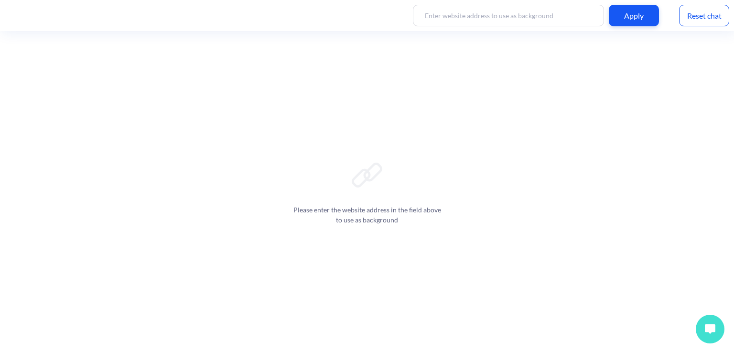
click at [709, 325] on img at bounding box center [710, 329] width 11 height 10
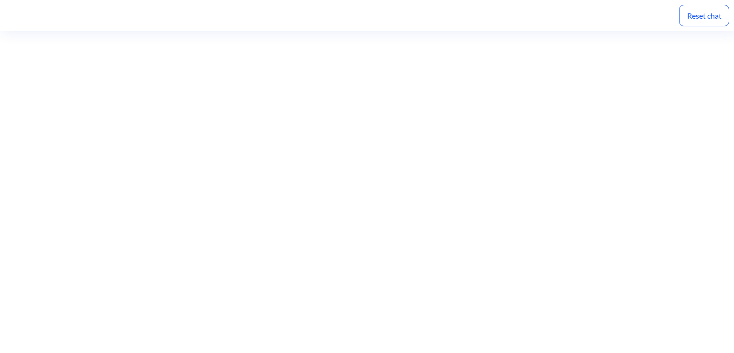
click at [694, 20] on div "Reset chat" at bounding box center [704, 15] width 50 height 21
drag, startPoint x: 688, startPoint y: 20, endPoint x: 674, endPoint y: 24, distance: 15.4
click at [674, 24] on div "Reset chat" at bounding box center [367, 15] width 734 height 31
click at [690, 23] on div "Reset chat" at bounding box center [704, 15] width 50 height 21
click at [684, 26] on div "Reset chat" at bounding box center [367, 15] width 734 height 31
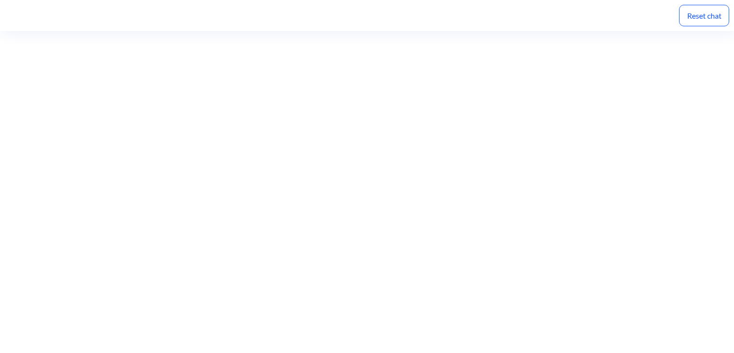
click at [694, 19] on div "Reset chat" at bounding box center [704, 15] width 50 height 21
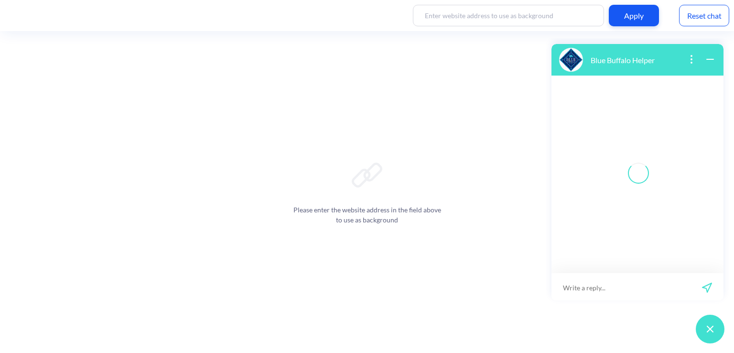
scroll to position [1, 0]
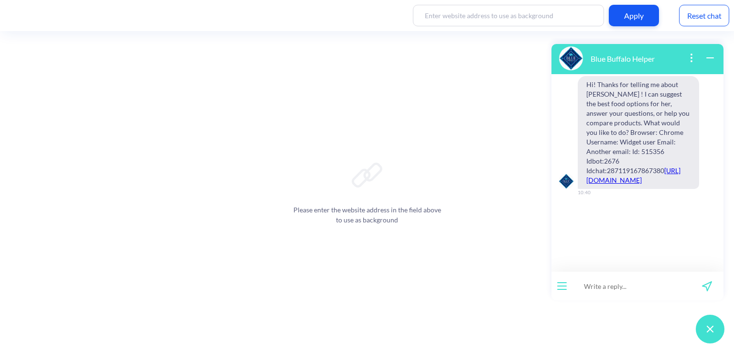
click at [599, 287] on input at bounding box center [631, 285] width 118 height 29
type input "Hi, do you work?"
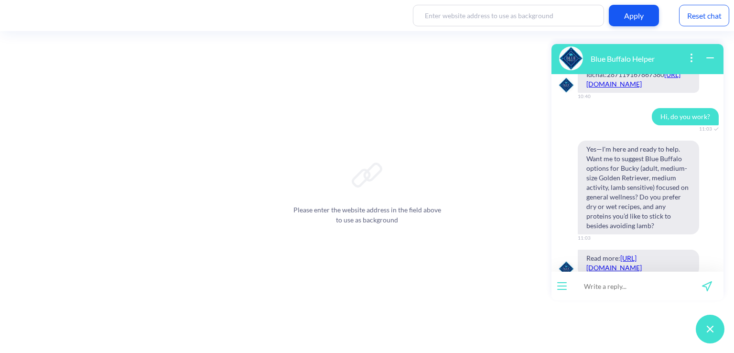
scroll to position [157, 0]
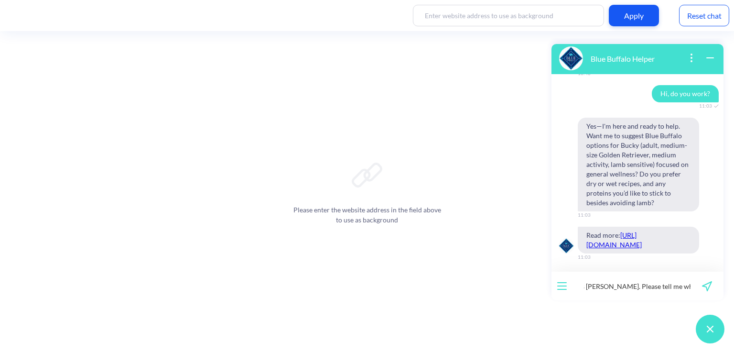
type input "By the way, my pet's name is Tiffy. Please tell me what I can buy him"
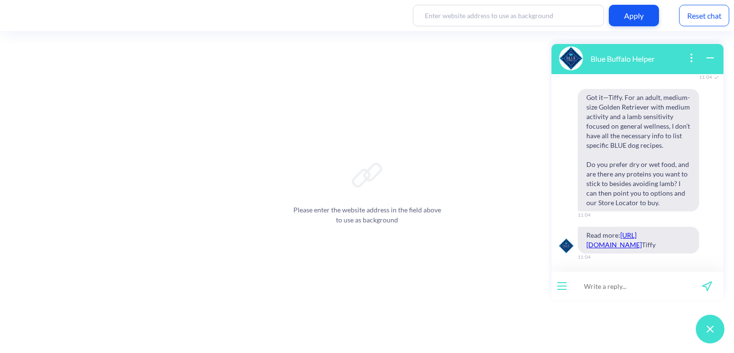
scroll to position [388, 0]
